Goal: Navigation & Orientation: Find specific page/section

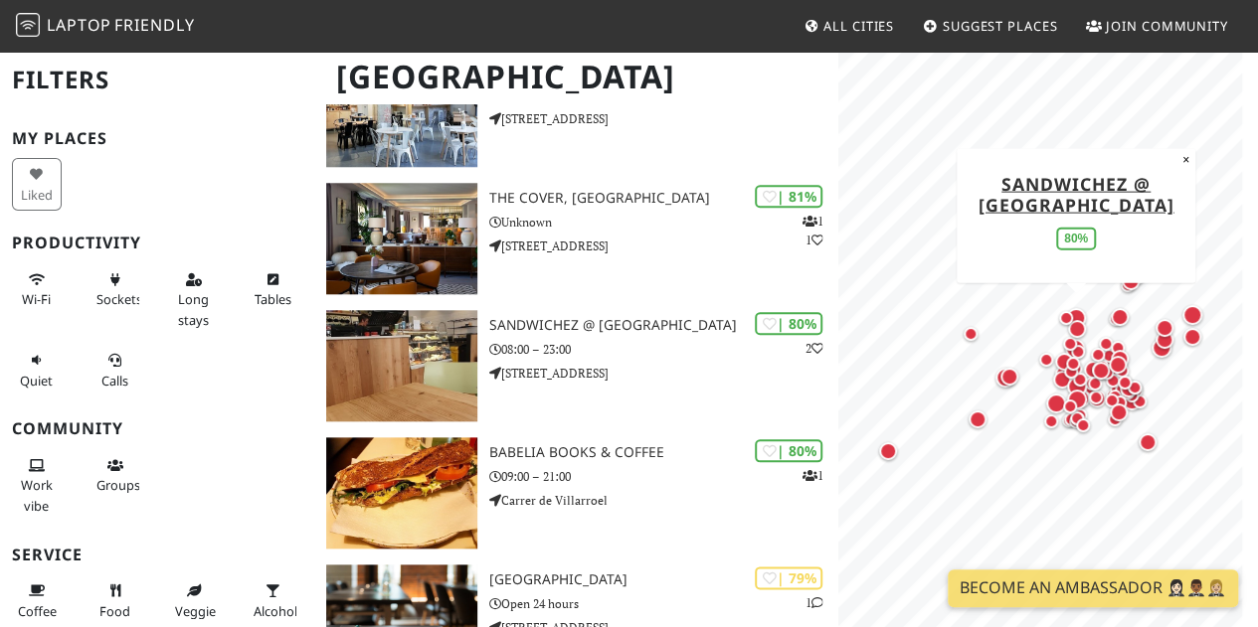
scroll to position [994, 0]
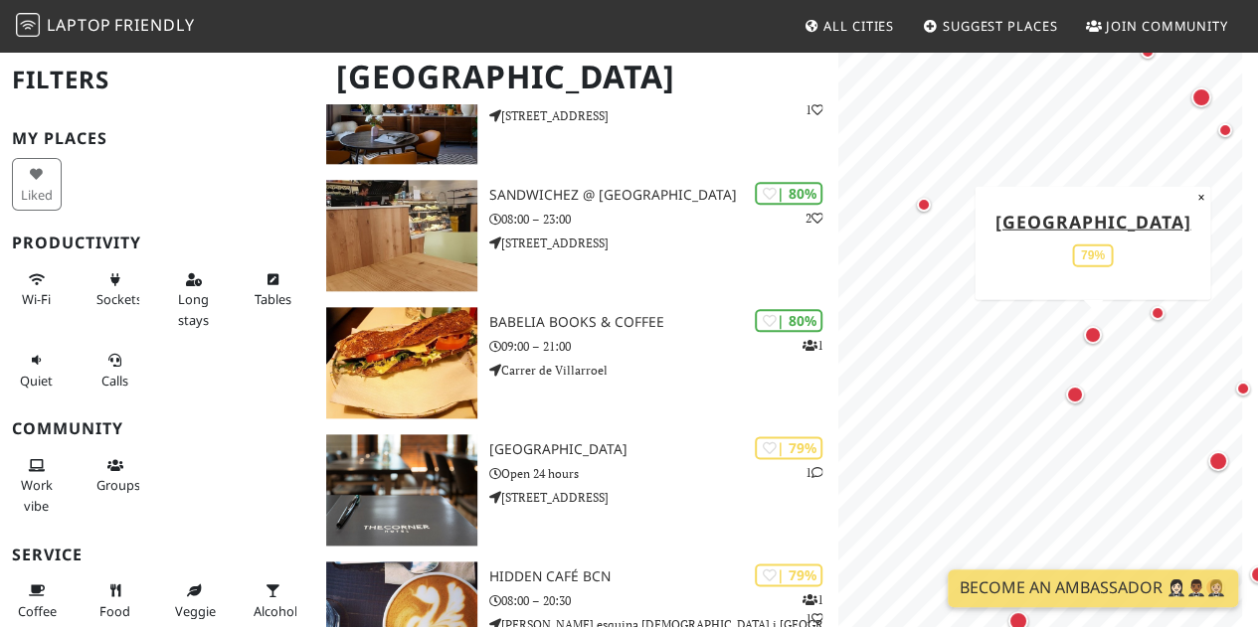
click at [1093, 327] on div "Map marker" at bounding box center [1093, 335] width 18 height 18
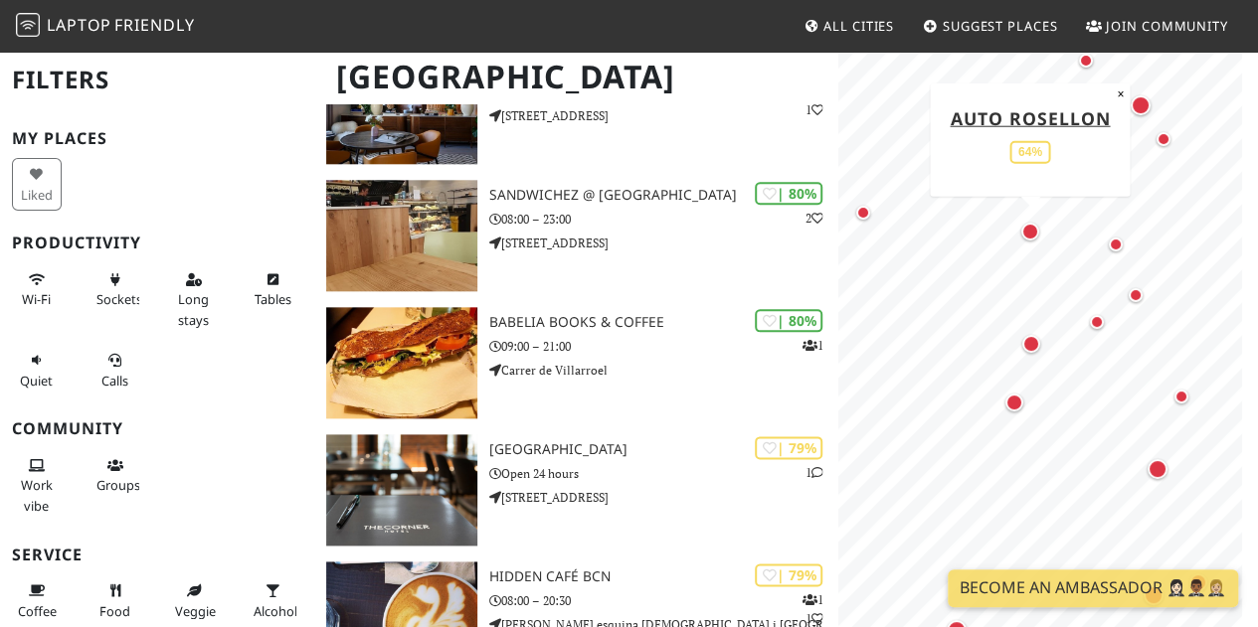
click at [1026, 237] on div "Map marker" at bounding box center [1030, 232] width 18 height 18
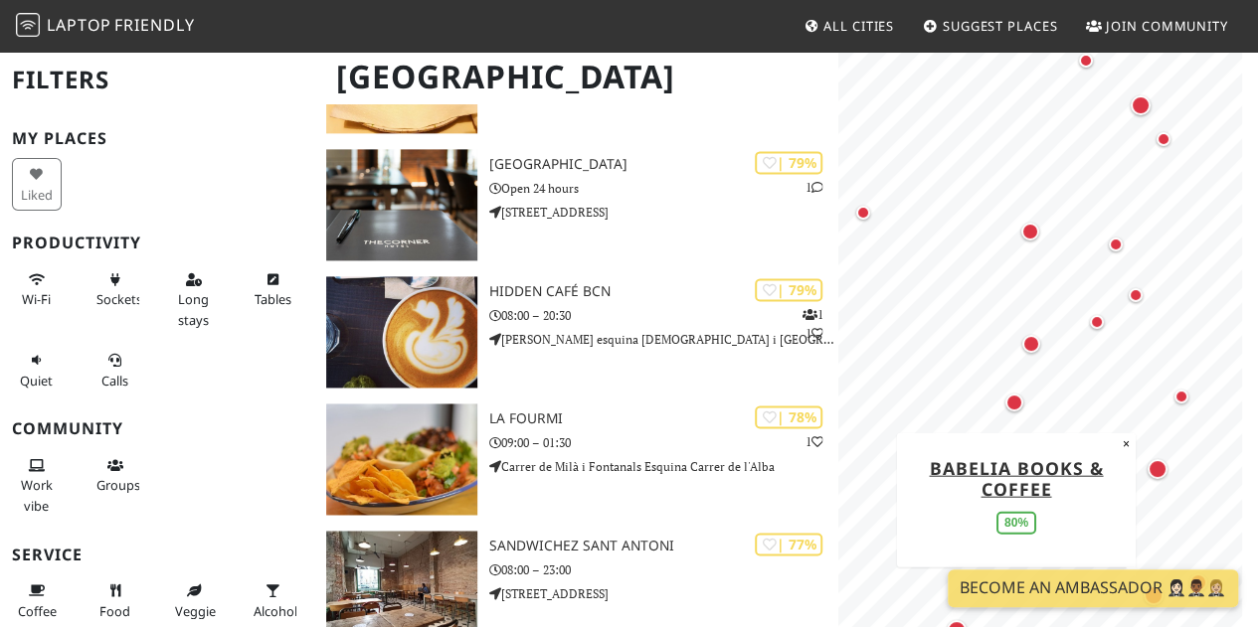
scroll to position [1293, 0]
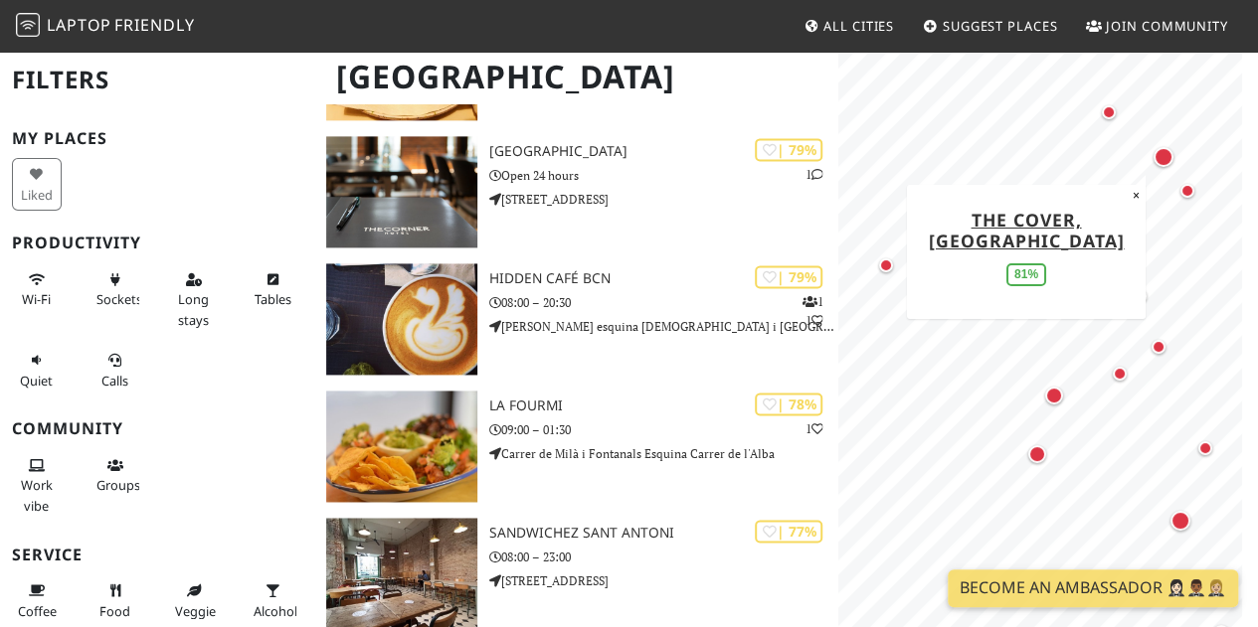
click at [1156, 158] on div "Map marker" at bounding box center [1163, 157] width 20 height 20
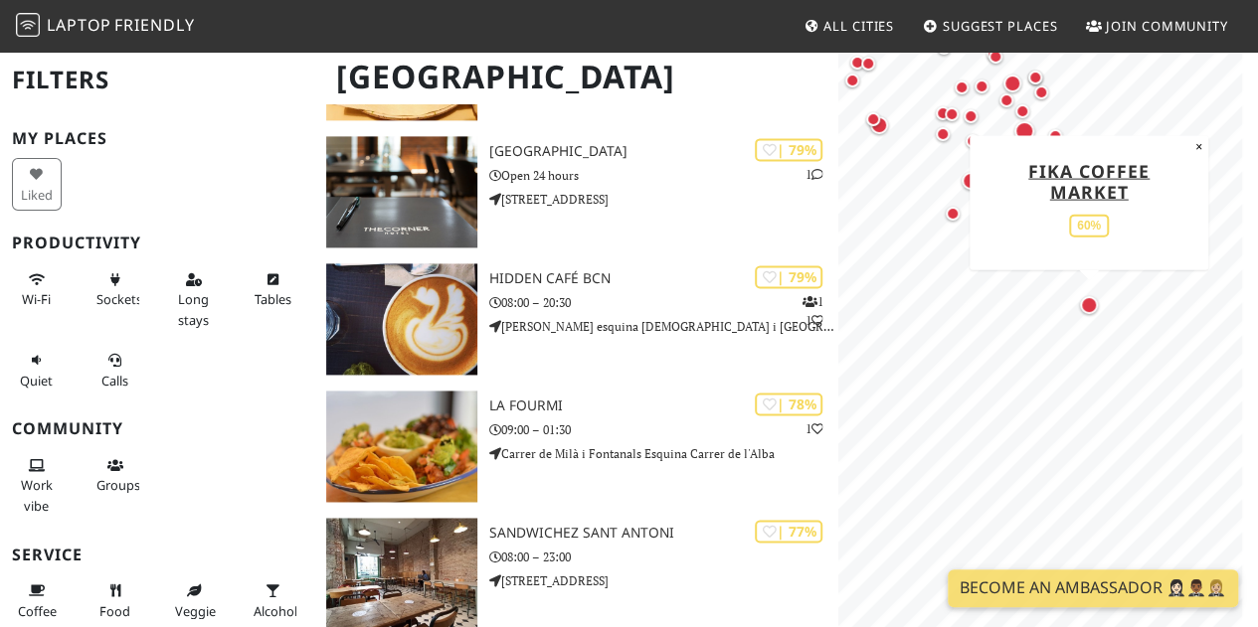
click at [1099, 305] on div "Map marker" at bounding box center [1089, 305] width 40 height 40
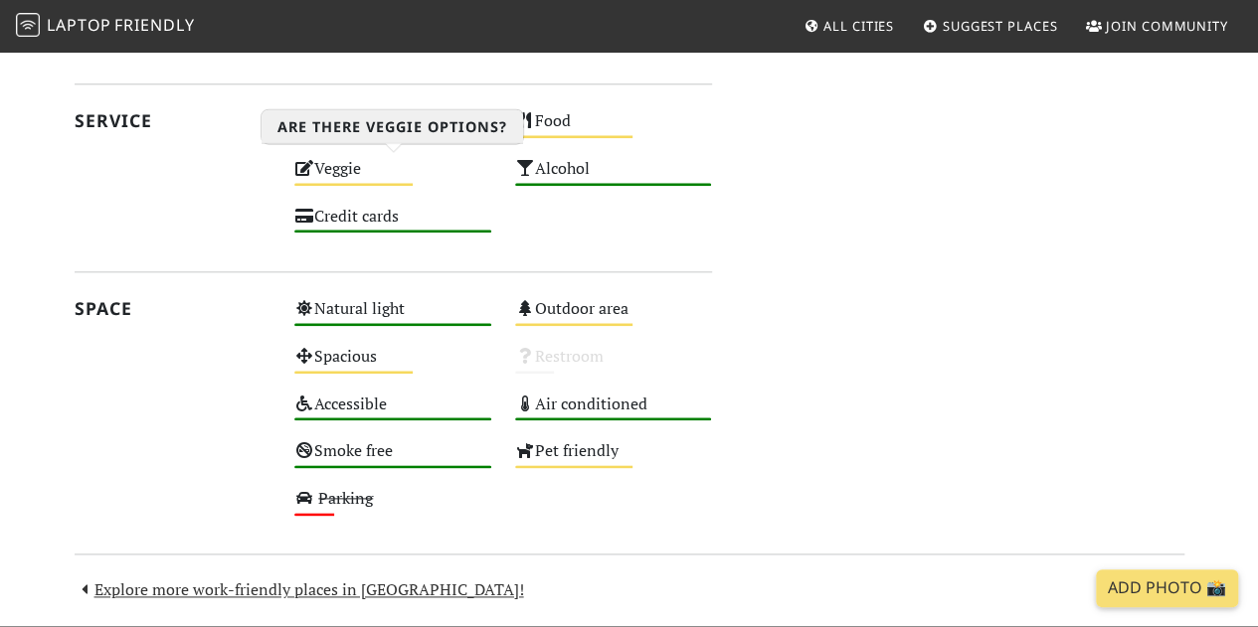
scroll to position [994, 0]
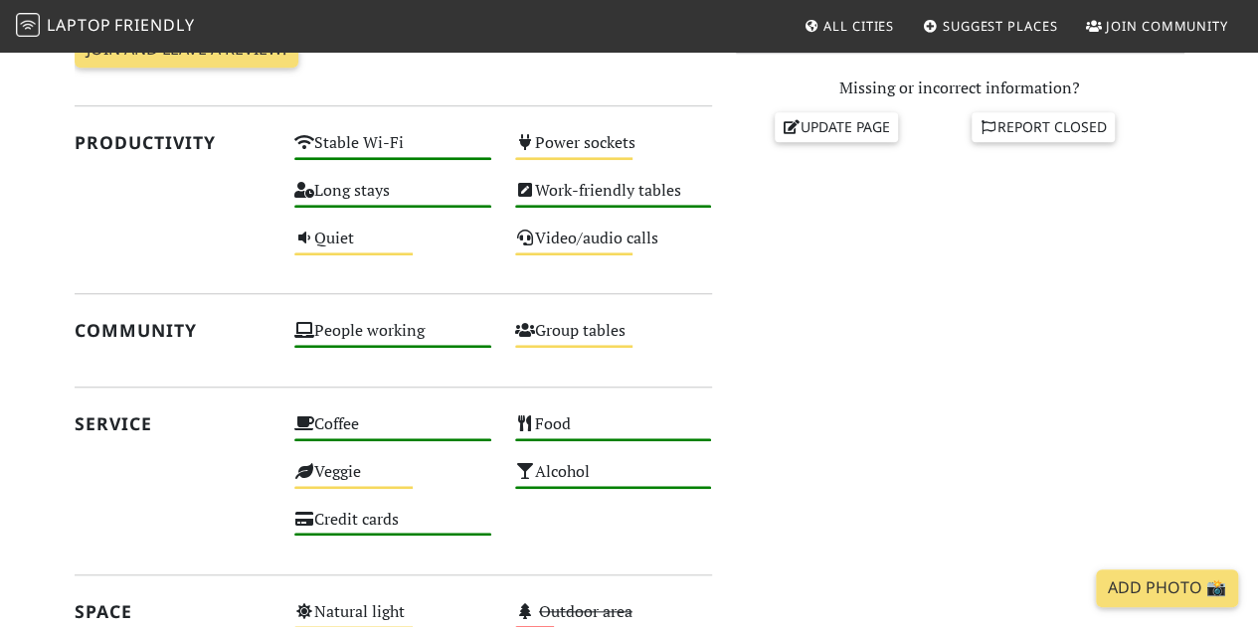
scroll to position [696, 0]
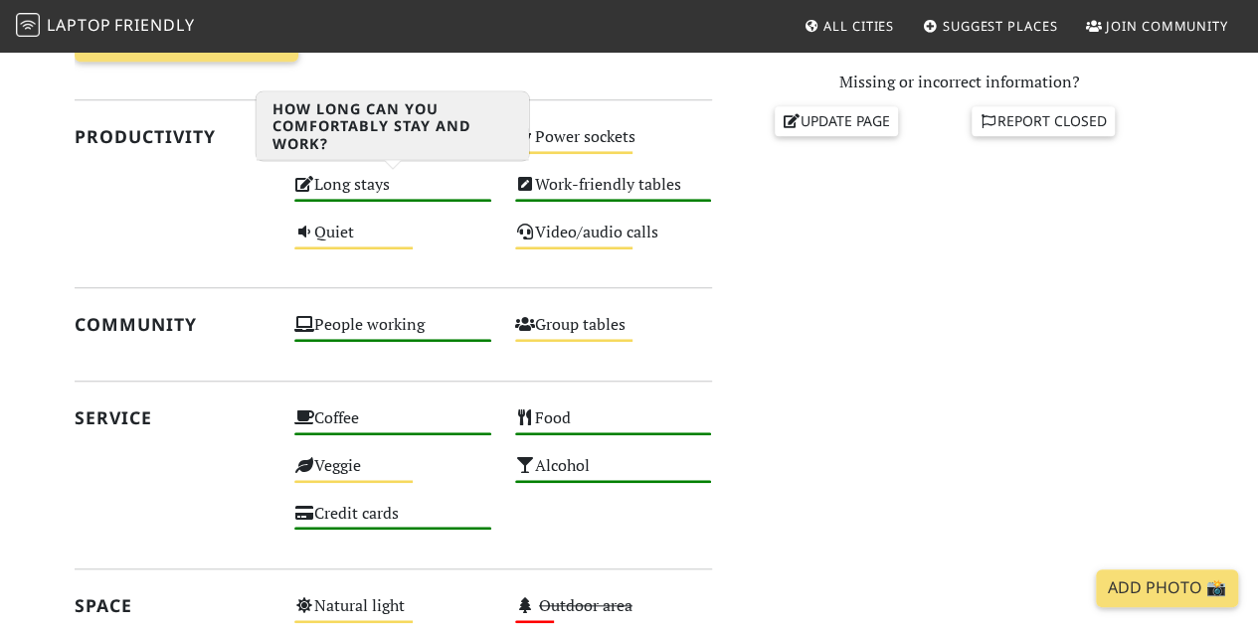
click at [328, 183] on div "Long stays High" at bounding box center [392, 194] width 221 height 48
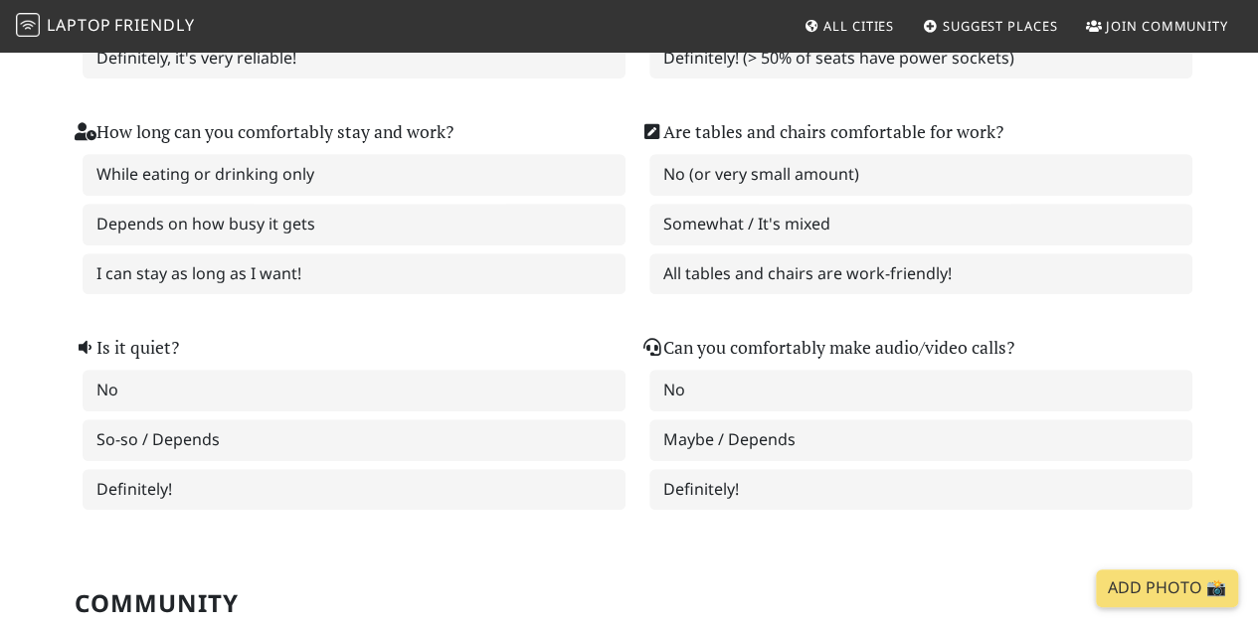
scroll to position [994, 0]
